Goal: Task Accomplishment & Management: Manage account settings

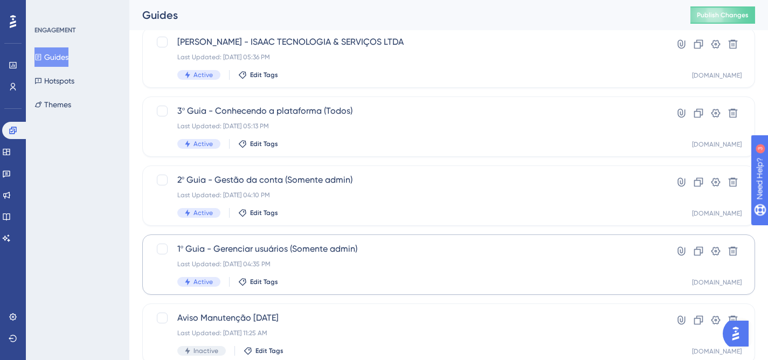
scroll to position [417, 0]
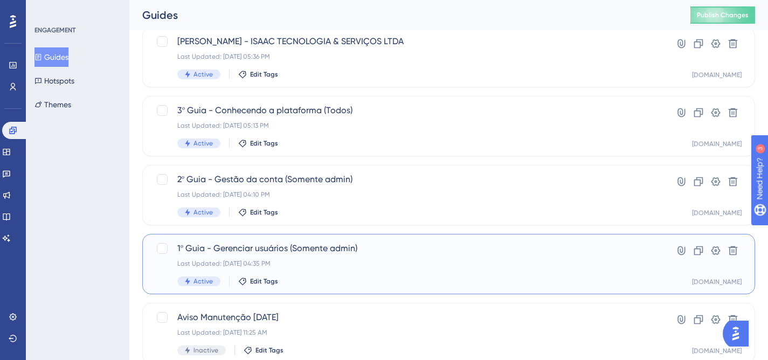
click at [380, 261] on div "Last Updated: 05 de set. de 2025 04:35 PM" at bounding box center [405, 263] width 456 height 9
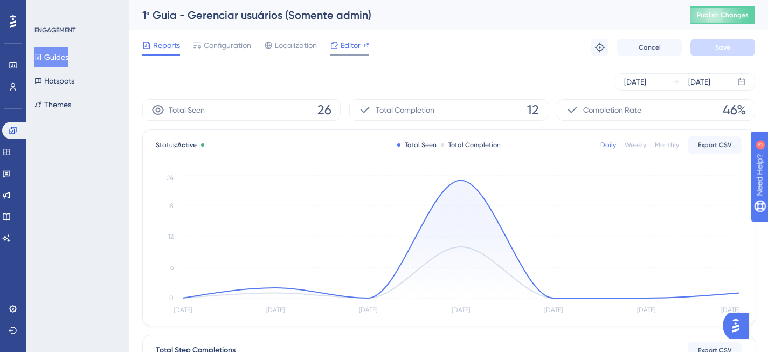
click at [355, 49] on span "Editor" at bounding box center [350, 45] width 20 height 13
click at [492, 69] on div "Sep 02 2025 Sep 08 2025" at bounding box center [448, 82] width 612 height 34
click at [344, 49] on span "Editor" at bounding box center [350, 45] width 20 height 13
click at [231, 44] on span "Configuration" at bounding box center [227, 45] width 47 height 13
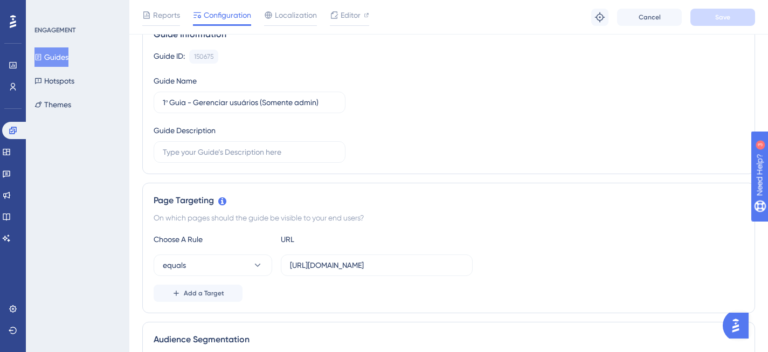
scroll to position [96, 0]
click at [301, 266] on input "https://localhost.assertivasolucoes.com.br/grupos-e-usuarios/perfis-de-acesso" at bounding box center [376, 266] width 173 height 12
drag, startPoint x: 288, startPoint y: 265, endPoint x: 571, endPoint y: 276, distance: 283.0
click at [571, 276] on div "Choose A Rule URL equals https://localhost.assertivasolucoes.com.br/grupos-e-us…" at bounding box center [449, 267] width 590 height 69
click at [349, 269] on input "https://localhost.assertivasolucoes.com.br/grupos-e-usuarios/perfis-de-acesso" at bounding box center [376, 266] width 173 height 12
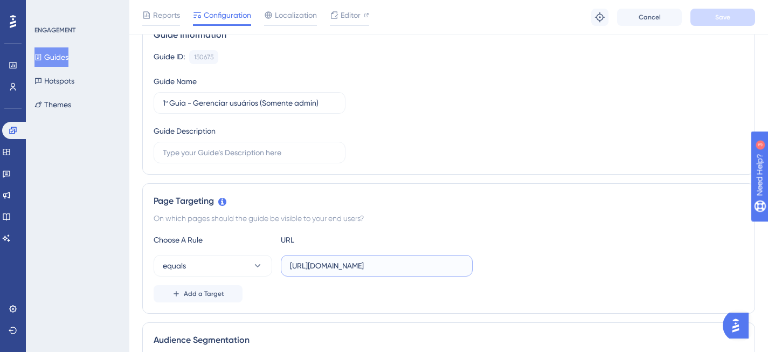
scroll to position [0, 107]
drag, startPoint x: 291, startPoint y: 265, endPoint x: 590, endPoint y: 266, distance: 298.4
click at [590, 266] on div "equals https://localhost.assertivasolucoes.com.br/grupos-e-usuarios/perfis-de-a…" at bounding box center [449, 266] width 590 height 22
click at [492, 197] on div "Page Targeting" at bounding box center [449, 200] width 590 height 13
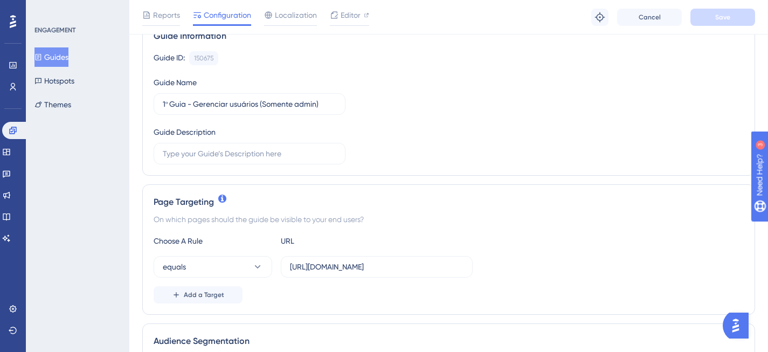
scroll to position [185, 0]
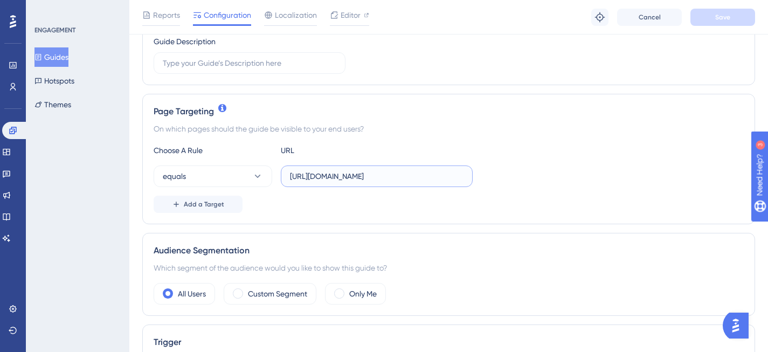
click at [344, 177] on input "https://localhost.assertivasolucoes.com.br/grupos-e-usuarios/perfis-de-acesso" at bounding box center [376, 176] width 173 height 12
drag, startPoint x: 349, startPoint y: 175, endPoint x: 317, endPoint y: 176, distance: 31.8
click at [317, 176] on input "https://localhost.assertivasolucoes.com.br/grupos-e-usuarios/perfis-de-acesso" at bounding box center [376, 176] width 173 height 12
type input "https://painel-release.assertivasolucoes.com.br/grupos-e-usuarios/perfis-de-ace…"
click at [541, 186] on div "equals https://painel-release.assertivasolucoes.com.br/grupos-e-usuarios/perfis…" at bounding box center [449, 176] width 590 height 22
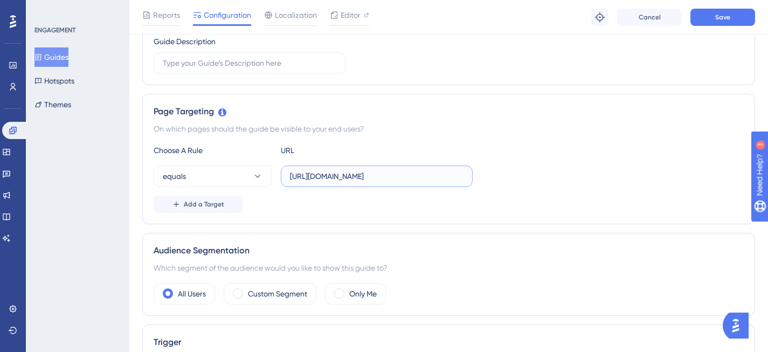
drag, startPoint x: 317, startPoint y: 177, endPoint x: 368, endPoint y: 177, distance: 51.2
click at [368, 177] on input "https://painel-release.assertivasolucoes.com.br/grupos-e-usuarios/perfis-de-ace…" at bounding box center [376, 176] width 173 height 12
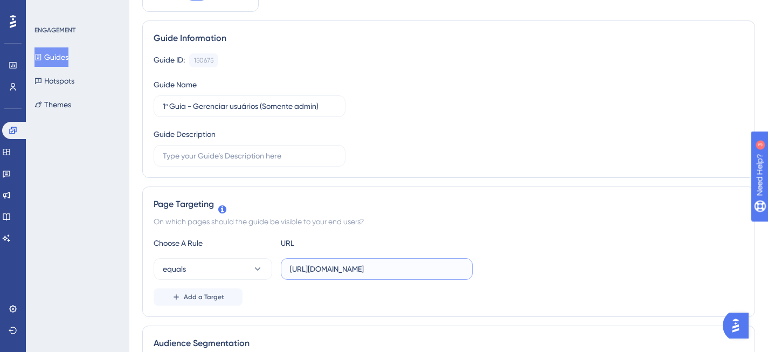
scroll to position [0, 0]
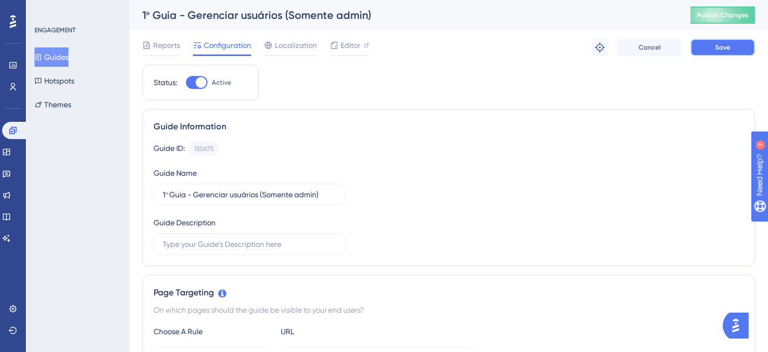
click at [735, 41] on button "Save" at bounding box center [722, 47] width 65 height 17
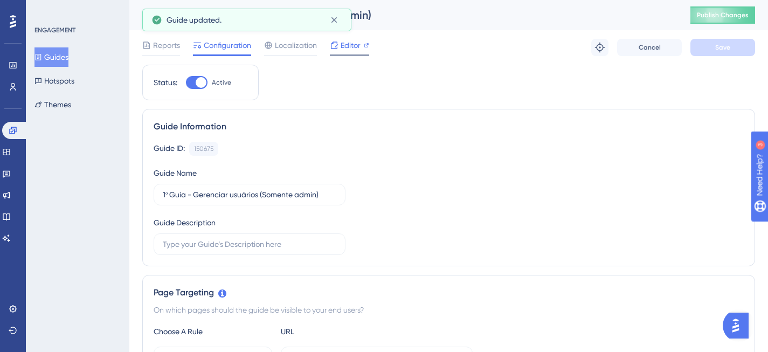
click at [354, 48] on span "Editor" at bounding box center [350, 45] width 20 height 13
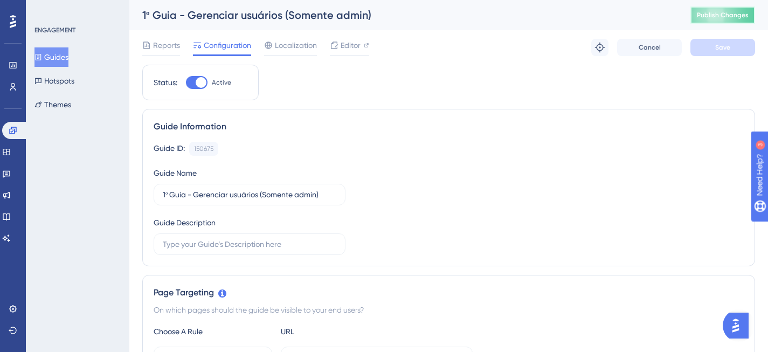
click at [714, 17] on span "Publish Changes" at bounding box center [722, 15] width 52 height 9
click at [355, 47] on span "Editor" at bounding box center [350, 45] width 20 height 13
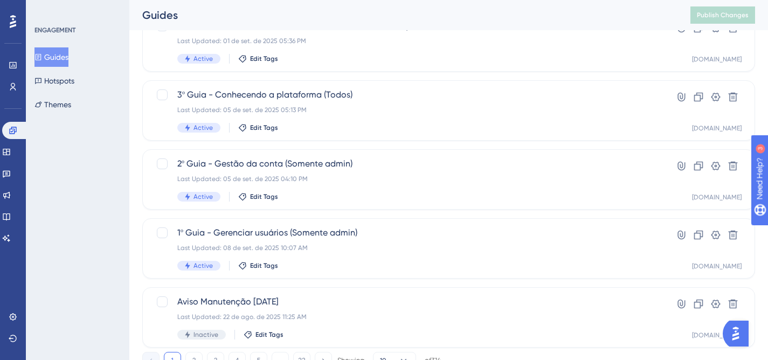
scroll to position [476, 0]
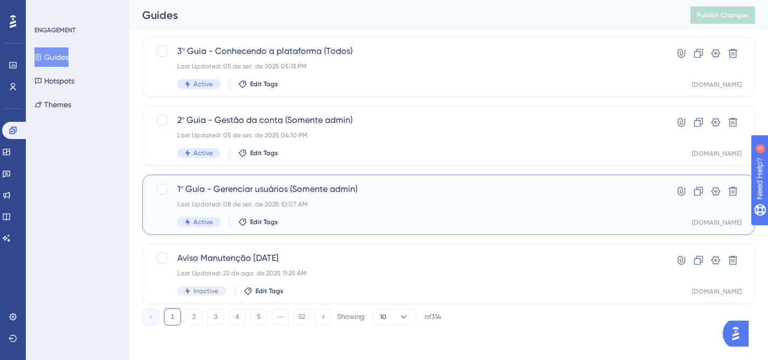
click at [341, 216] on div "1º Guia - Gerenciar usuários (Somente admin) Last Updated: 08 de set. de 2025 1…" at bounding box center [405, 205] width 456 height 44
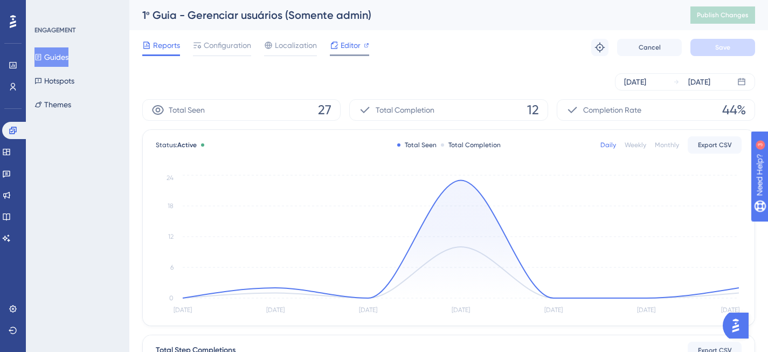
click at [353, 48] on span "Editor" at bounding box center [350, 45] width 20 height 13
click at [242, 48] on span "Configuration" at bounding box center [227, 45] width 47 height 13
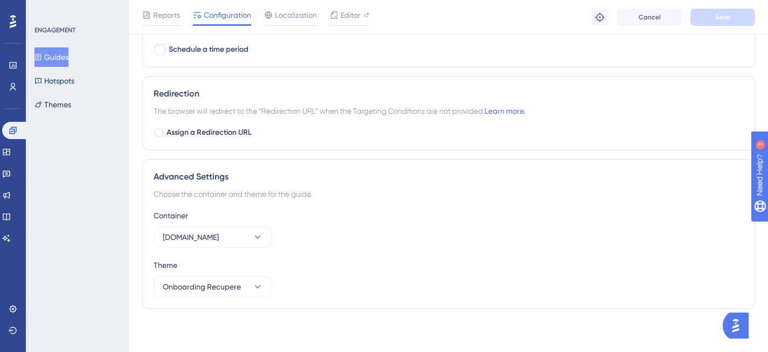
scroll to position [260, 0]
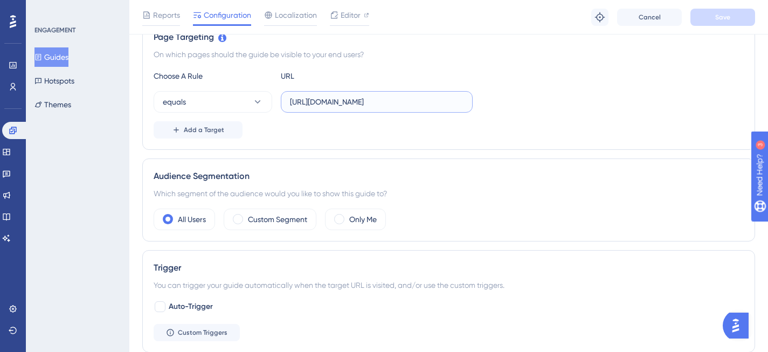
click at [296, 106] on input "https://painel-release.assertivasolucoes.com.br/grupos-e-usuarios/perfis-de-ace…" at bounding box center [376, 102] width 173 height 12
drag, startPoint x: 290, startPoint y: 102, endPoint x: 586, endPoint y: 100, distance: 295.7
click at [586, 100] on div "equals https://painel-release.assertivasolucoes.com.br/grupos-e-usuarios/perfis…" at bounding box center [449, 102] width 590 height 22
click at [583, 100] on div "equals https://painel-release.assertivasolucoes.com.br/grupos-e-usuarios/perfis…" at bounding box center [449, 102] width 590 height 22
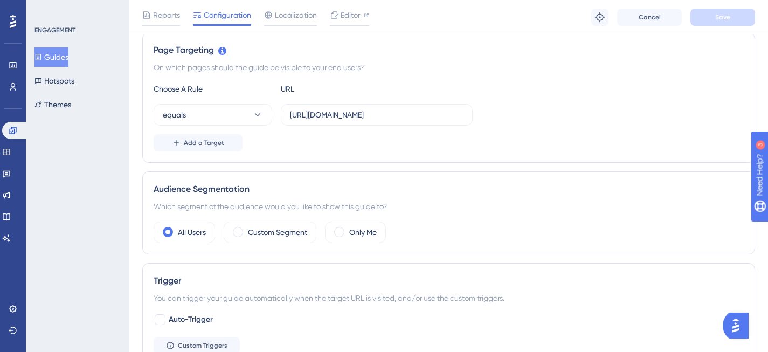
scroll to position [80, 0]
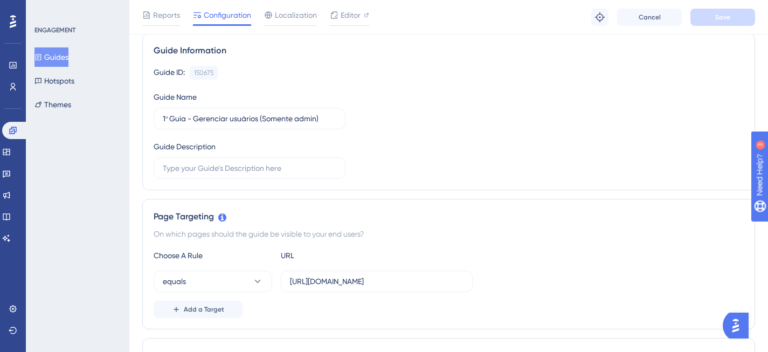
click at [294, 3] on div "Reports Configuration Localization Editor Troubleshoot Cancel Save" at bounding box center [448, 17] width 638 height 34
click at [294, 16] on span "Localization" at bounding box center [296, 15] width 42 height 13
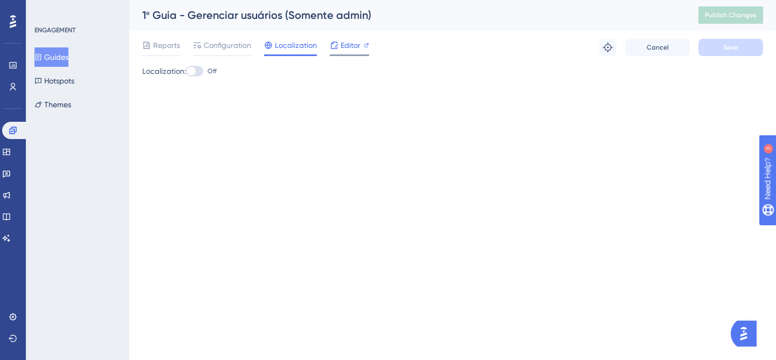
click at [345, 46] on span "Editor" at bounding box center [350, 45] width 20 height 13
click at [229, 50] on span "Configuration" at bounding box center [227, 45] width 47 height 13
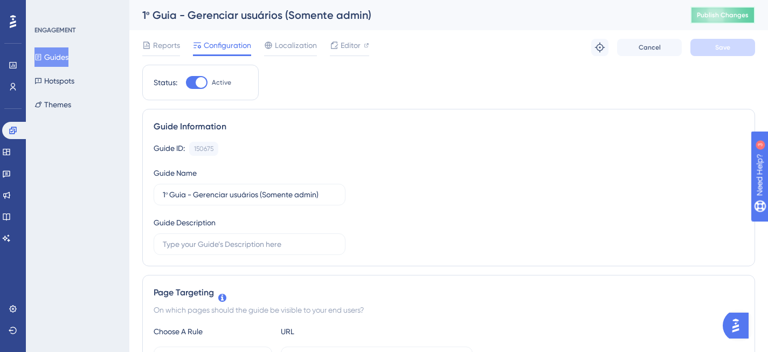
click at [716, 23] on button "Publish Changes" at bounding box center [722, 14] width 65 height 17
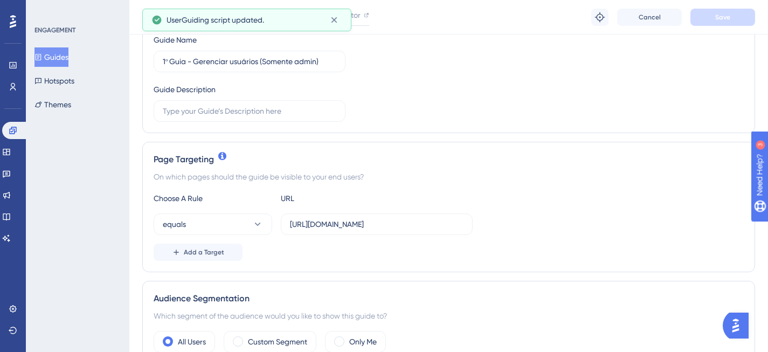
scroll to position [203, 0]
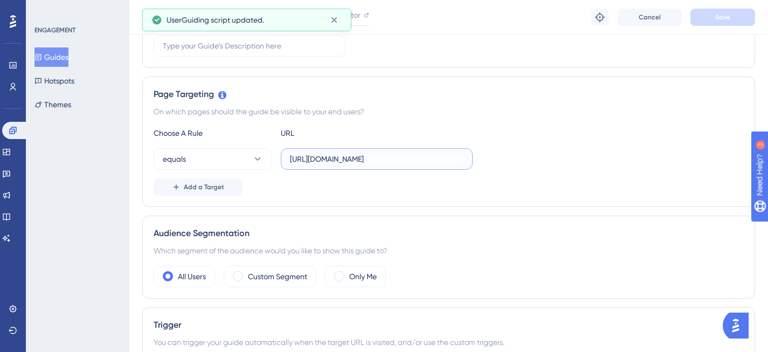
drag, startPoint x: 289, startPoint y: 158, endPoint x: 584, endPoint y: 176, distance: 295.2
click at [584, 176] on div "Choose A Rule URL equals https://painel-release.assertivasolucoes.com.br/grupos…" at bounding box center [449, 161] width 590 height 69
paste input "localhost"
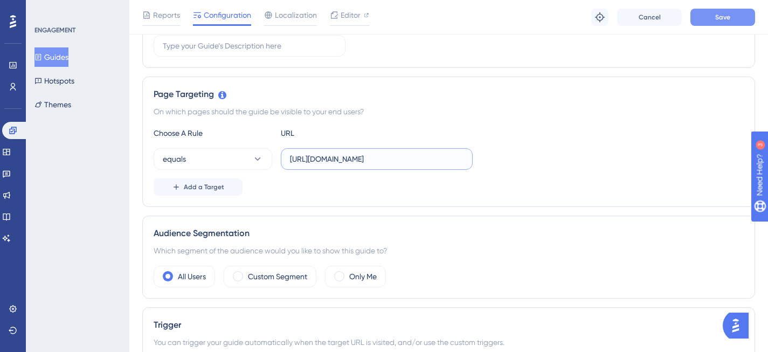
type input "https://localhost.assertivasolucoes.com.br/grupos-e-usuarios/perfis-de-acesso"
click at [733, 16] on button "Save" at bounding box center [722, 17] width 65 height 17
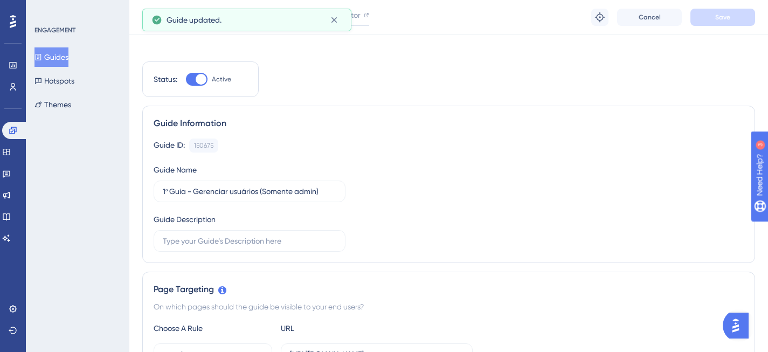
scroll to position [0, 0]
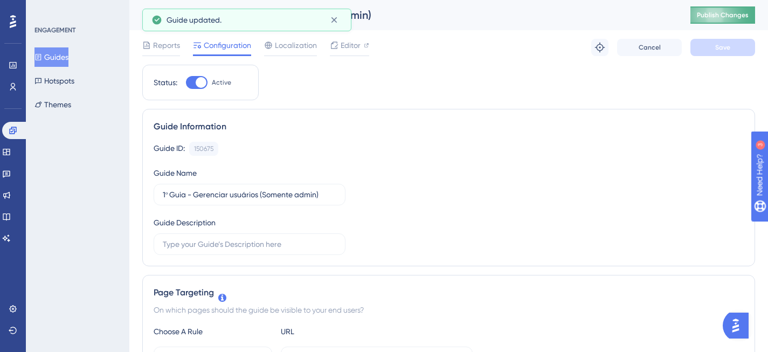
click at [729, 14] on span "Publish Changes" at bounding box center [722, 15] width 52 height 9
